Goal: Complete application form

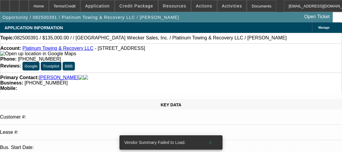
select select "0"
select select "2"
select select "0.1"
select select "4"
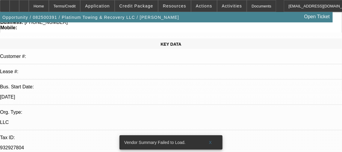
scroll to position [60, 0]
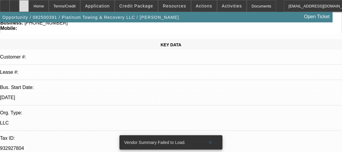
click at [29, 4] on div at bounding box center [24, 6] width 10 height 12
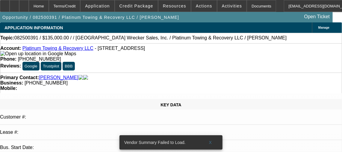
select select "0"
select select "2"
select select "0.1"
select select "1"
select select "2"
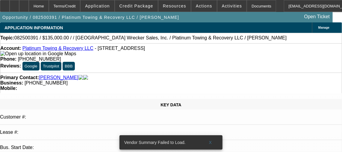
select select "4"
click at [210, 136] on span at bounding box center [210, 143] width 19 height 14
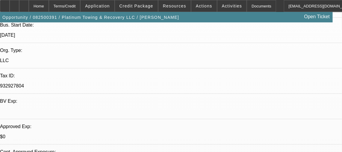
scroll to position [123, 0]
